Goal: Find specific page/section: Find specific page/section

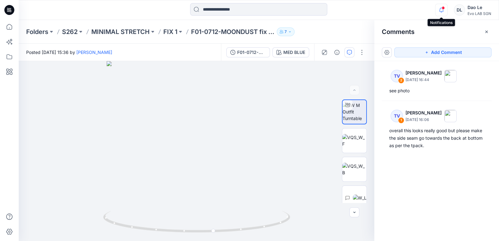
click at [443, 12] on icon "button" at bounding box center [441, 10] width 4 height 4
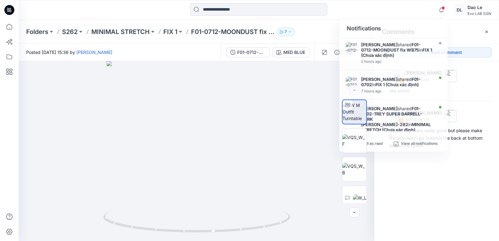
click at [457, 174] on div "TV 2 [PERSON_NAME] [DATE] 16:44 see photo TV 1 [PERSON_NAME] [DATE] 16:06 overa…" at bounding box center [436, 139] width 125 height 157
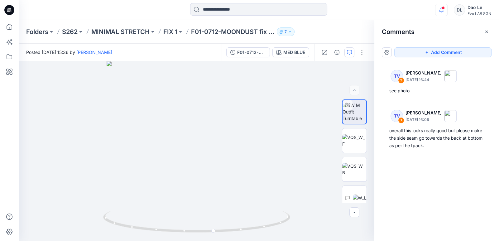
click at [441, 12] on icon "button" at bounding box center [441, 10] width 12 height 12
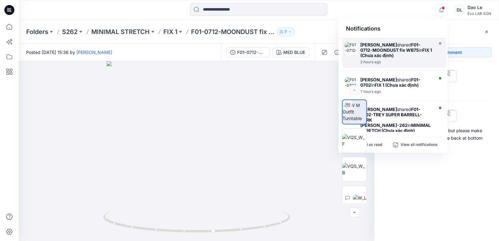
click at [393, 53] on strong "FIX 1 (Chưa xác định)" at bounding box center [396, 52] width 72 height 11
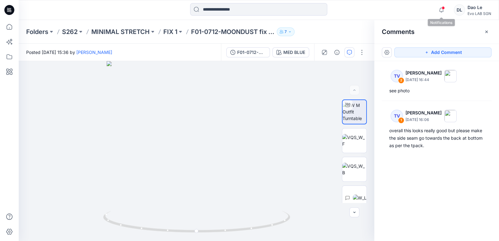
click at [442, 7] on div at bounding box center [440, 5] width 10 height 3
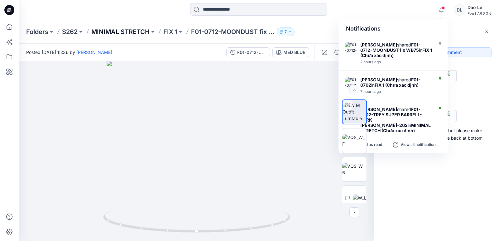
click at [104, 31] on p "MINIMAL STRETCH" at bounding box center [120, 31] width 58 height 9
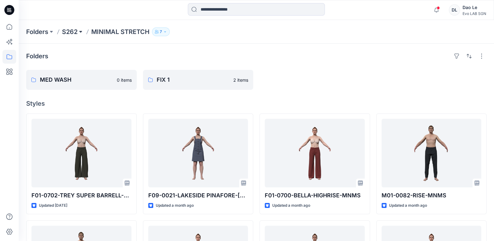
click at [81, 32] on button at bounding box center [81, 31] width 6 height 9
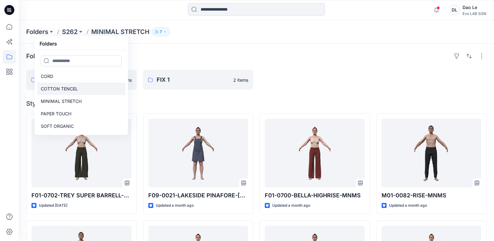
click at [84, 85] on link "COTTON TENCEL" at bounding box center [81, 89] width 89 height 12
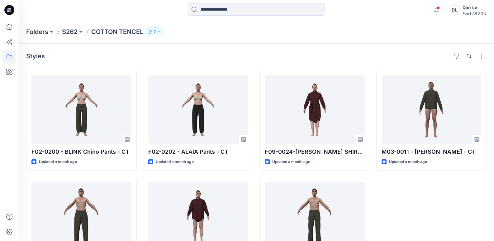
click at [108, 31] on p "COTTON TENCEL" at bounding box center [117, 31] width 52 height 9
click at [70, 31] on p "S262" at bounding box center [70, 31] width 16 height 9
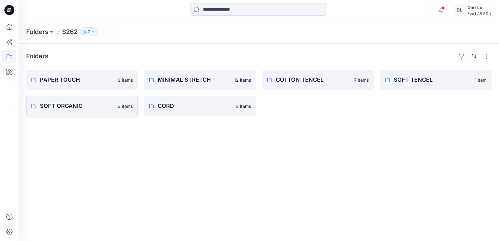
click at [81, 107] on p "SOFT ORGANIC" at bounding box center [77, 106] width 74 height 9
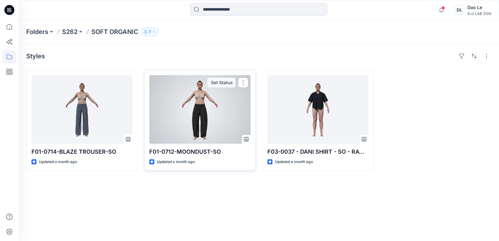
click at [195, 117] on div at bounding box center [199, 109] width 101 height 69
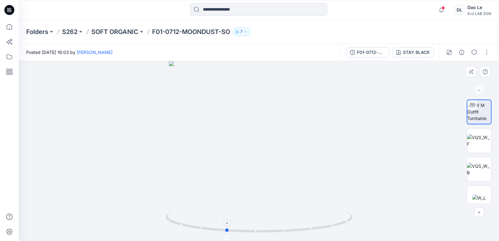
drag, startPoint x: 261, startPoint y: 232, endPoint x: 228, endPoint y: 222, distance: 34.4
click at [228, 222] on icon at bounding box center [259, 222] width 189 height 23
drag, startPoint x: 228, startPoint y: 222, endPoint x: 365, endPoint y: 185, distance: 142.1
click at [365, 185] on div at bounding box center [259, 151] width 480 height 180
drag, startPoint x: 290, startPoint y: 193, endPoint x: 278, endPoint y: 191, distance: 11.7
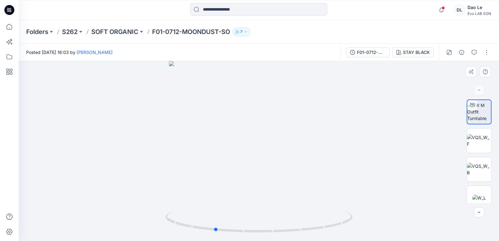
click at [278, 191] on div at bounding box center [259, 151] width 480 height 180
drag, startPoint x: 278, startPoint y: 191, endPoint x: 425, endPoint y: 127, distance: 160.3
click at [425, 127] on div at bounding box center [259, 151] width 480 height 180
click at [474, 51] on icon "button" at bounding box center [474, 52] width 5 height 5
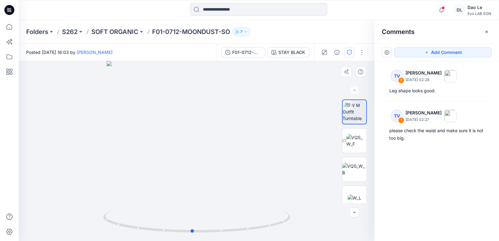
drag, startPoint x: 274, startPoint y: 167, endPoint x: 314, endPoint y: 173, distance: 40.6
click at [314, 173] on div at bounding box center [197, 151] width 356 height 180
drag, startPoint x: 314, startPoint y: 173, endPoint x: 444, endPoint y: 193, distance: 130.9
click at [444, 193] on div "TV 2 [PERSON_NAME] [DATE] 02:28 Leg shape looks good. TV 1 [PERSON_NAME] [DATE]…" at bounding box center [436, 139] width 125 height 157
drag, startPoint x: 213, startPoint y: 179, endPoint x: 221, endPoint y: 140, distance: 39.4
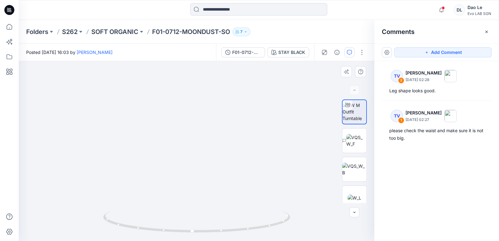
click at [221, 140] on img at bounding box center [204, 85] width 370 height 314
drag, startPoint x: 236, startPoint y: 163, endPoint x: 237, endPoint y: 152, distance: 10.4
click at [237, 152] on img at bounding box center [204, 79] width 370 height 324
drag, startPoint x: 236, startPoint y: 171, endPoint x: 239, endPoint y: 163, distance: 8.5
click at [239, 163] on img at bounding box center [204, 76] width 370 height 332
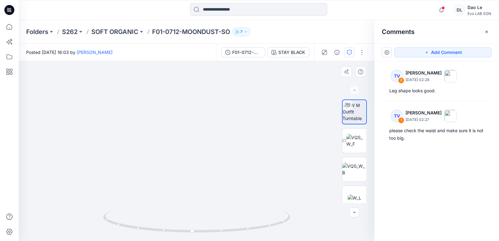
click at [307, 158] on img at bounding box center [204, 76] width 370 height 332
click at [438, 165] on div "TV 2 [PERSON_NAME] [DATE] 02:28 Leg shape looks good. TV 1 [PERSON_NAME] [DATE]…" at bounding box center [436, 139] width 125 height 157
drag, startPoint x: 261, startPoint y: 162, endPoint x: 282, endPoint y: 165, distance: 21.6
click at [282, 165] on img at bounding box center [204, 76] width 370 height 329
click at [296, 119] on img at bounding box center [204, 76] width 370 height 329
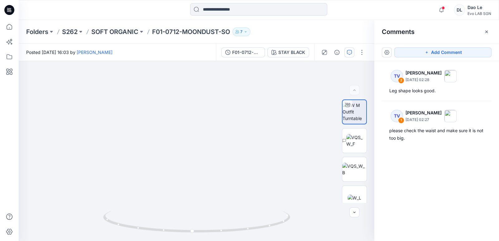
click at [437, 170] on div "TV 2 [PERSON_NAME] [DATE] 02:28 Leg shape looks good. TV 1 [PERSON_NAME] [DATE]…" at bounding box center [436, 139] width 125 height 157
drag, startPoint x: 227, startPoint y: 167, endPoint x: 237, endPoint y: 175, distance: 13.1
click at [237, 175] on img at bounding box center [204, 80] width 370 height 321
drag, startPoint x: 258, startPoint y: 206, endPoint x: 243, endPoint y: 205, distance: 14.7
click at [243, 205] on img at bounding box center [190, 81] width 370 height 322
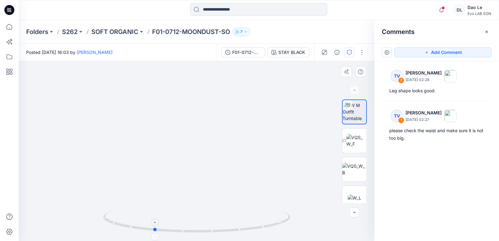
drag, startPoint x: 224, startPoint y: 235, endPoint x: 183, endPoint y: 232, distance: 41.0
click at [183, 232] on div at bounding box center [196, 225] width 187 height 31
drag, startPoint x: 183, startPoint y: 232, endPoint x: 313, endPoint y: 215, distance: 131.4
click at [313, 215] on img at bounding box center [190, 81] width 370 height 322
drag, startPoint x: 165, startPoint y: 145, endPoint x: 205, endPoint y: 141, distance: 40.3
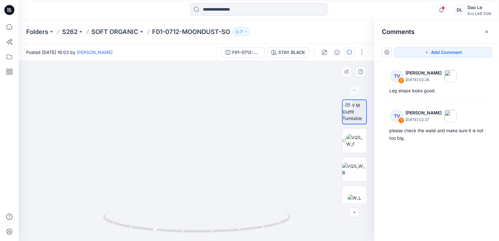
click at [204, 141] on img at bounding box center [204, 78] width 370 height 325
drag, startPoint x: 249, startPoint y: 153, endPoint x: 251, endPoint y: 146, distance: 6.9
click at [251, 146] on img at bounding box center [204, 76] width 370 height 331
drag, startPoint x: 201, startPoint y: 233, endPoint x: 156, endPoint y: 223, distance: 46.3
click at [156, 223] on icon at bounding box center [197, 222] width 189 height 23
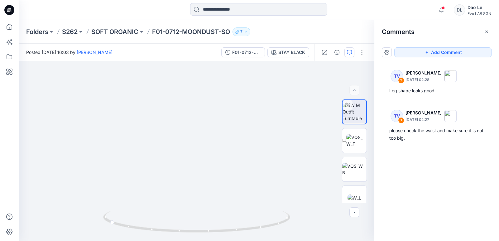
drag, startPoint x: 156, startPoint y: 223, endPoint x: 410, endPoint y: 207, distance: 254.1
click at [410, 207] on div "TV 2 [PERSON_NAME] [DATE] 02:28 Leg shape looks good. TV 1 [PERSON_NAME] [DATE]…" at bounding box center [436, 139] width 125 height 157
drag, startPoint x: 117, startPoint y: 174, endPoint x: 158, endPoint y: 179, distance: 41.1
click at [158, 179] on img at bounding box center [204, 78] width 370 height 326
drag, startPoint x: 224, startPoint y: 170, endPoint x: 247, endPoint y: 174, distance: 23.6
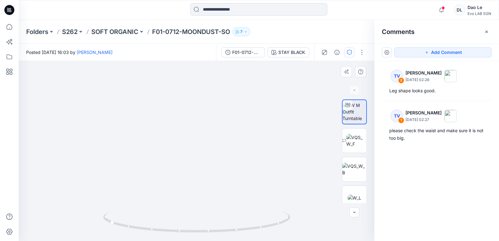
click at [247, 174] on img at bounding box center [204, 80] width 370 height 323
click at [263, 181] on img at bounding box center [204, 80] width 370 height 322
click at [263, 189] on img at bounding box center [204, 81] width 370 height 320
drag, startPoint x: 204, startPoint y: 232, endPoint x: 286, endPoint y: 223, distance: 82.7
click at [286, 223] on icon at bounding box center [197, 222] width 189 height 23
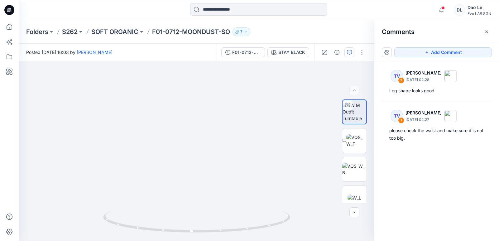
drag, startPoint x: 286, startPoint y: 223, endPoint x: 460, endPoint y: 191, distance: 177.5
click at [461, 191] on div "TV 2 [PERSON_NAME] [DATE] 02:28 Leg shape looks good. TV 1 [PERSON_NAME] [DATE]…" at bounding box center [436, 139] width 125 height 157
drag, startPoint x: 304, startPoint y: 193, endPoint x: 295, endPoint y: 192, distance: 9.1
click at [295, 192] on img at bounding box center [204, 81] width 370 height 320
drag, startPoint x: 254, startPoint y: 230, endPoint x: 263, endPoint y: 227, distance: 9.7
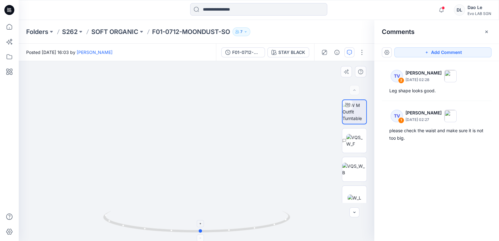
click at [263, 227] on icon at bounding box center [197, 222] width 189 height 23
drag, startPoint x: 263, startPoint y: 227, endPoint x: 441, endPoint y: 198, distance: 180.3
click at [441, 198] on div "TV 2 [PERSON_NAME] [DATE] 02:28 Leg shape looks good. TV 1 [PERSON_NAME] [DATE]…" at bounding box center [436, 139] width 125 height 157
